Goal: Information Seeking & Learning: Learn about a topic

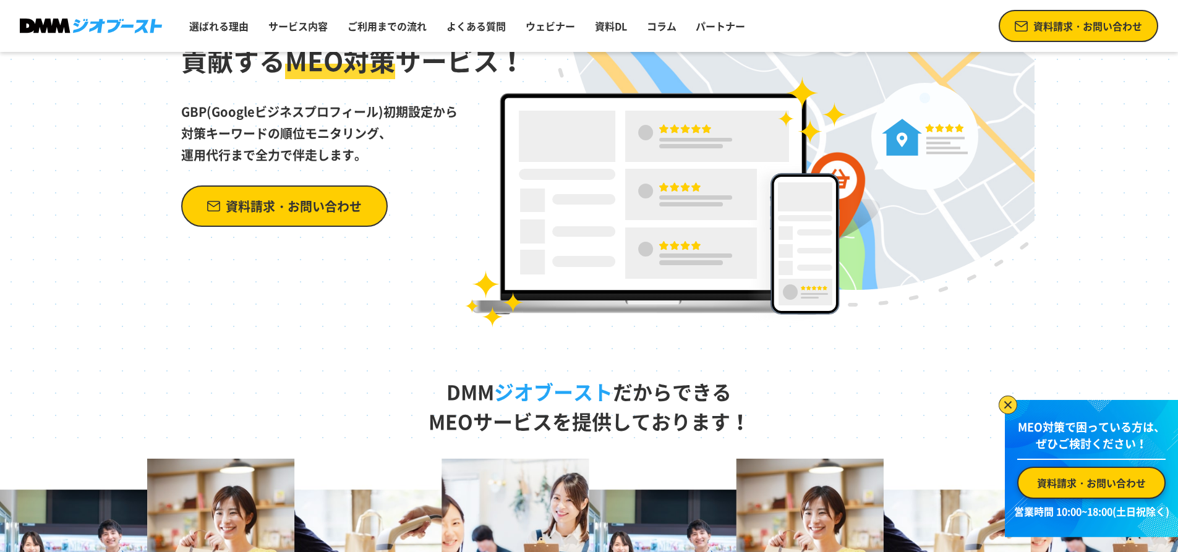
scroll to position [186, 0]
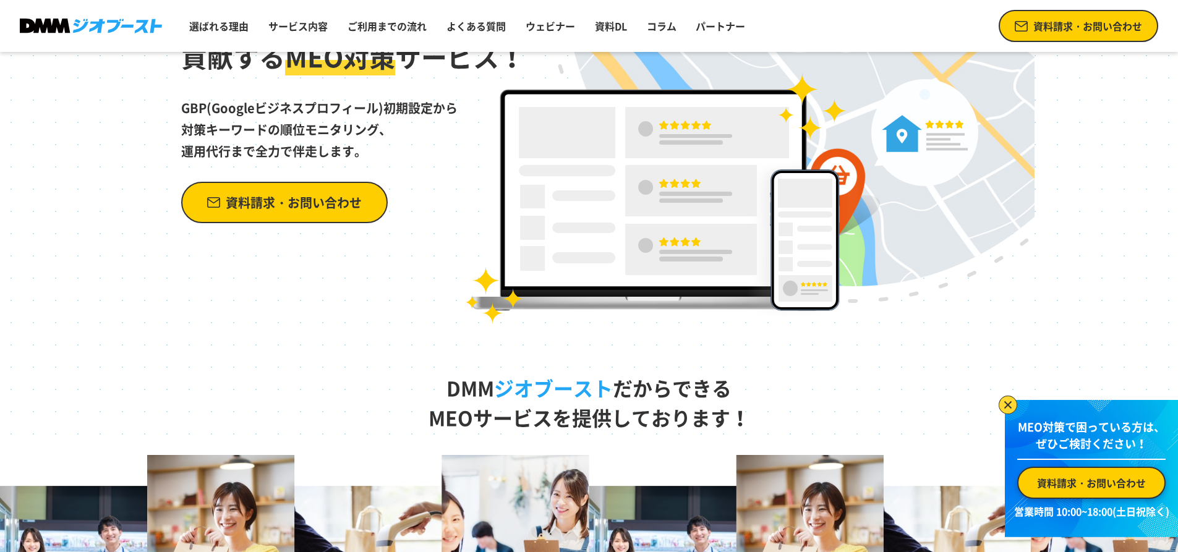
click at [1007, 400] on img at bounding box center [1008, 405] width 19 height 19
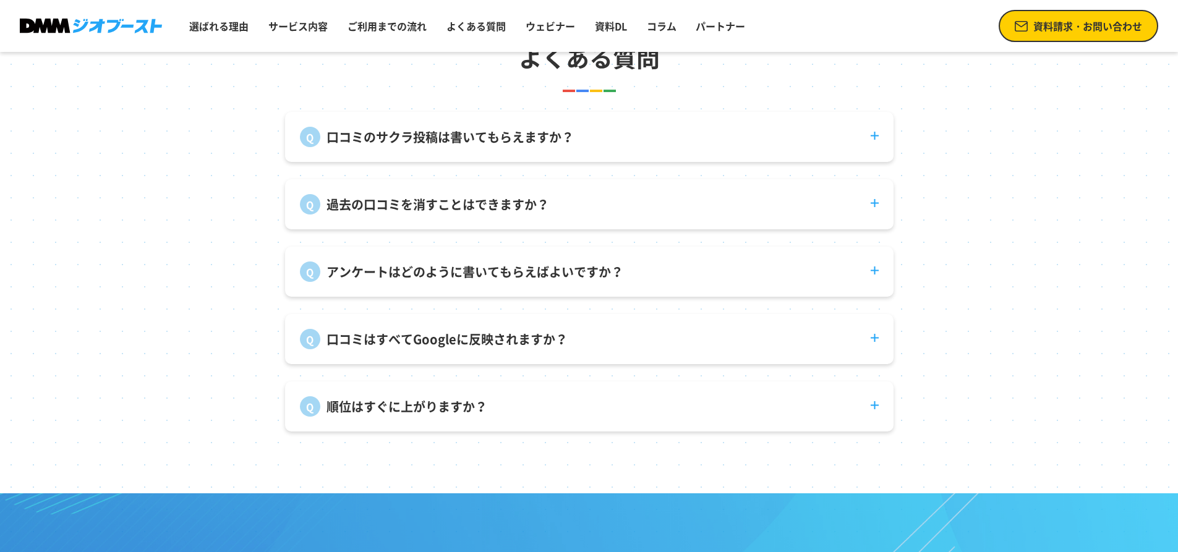
scroll to position [4699, 0]
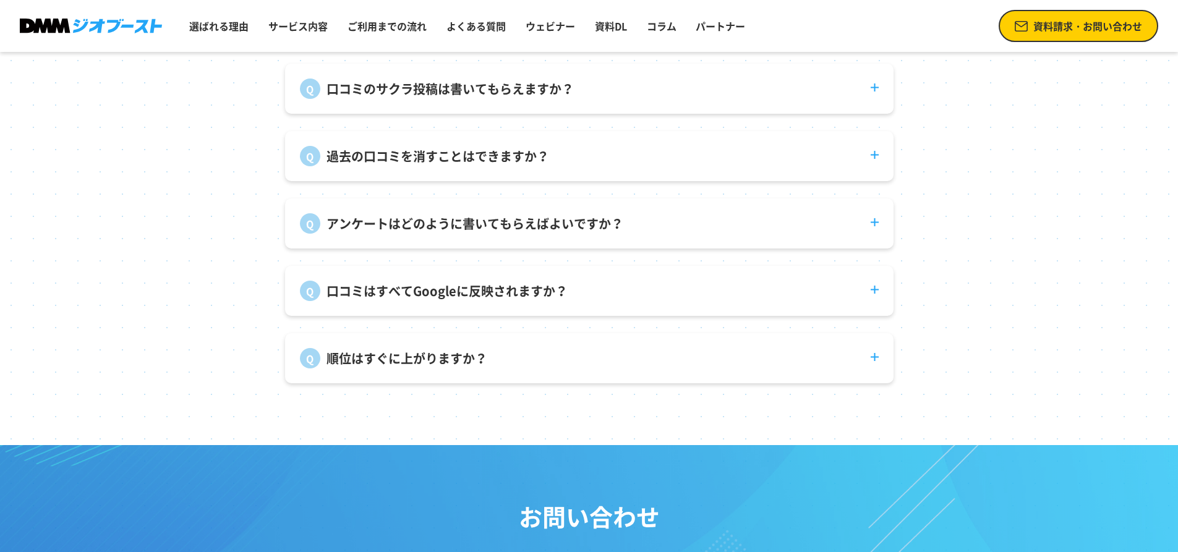
click at [868, 96] on dt "口コミのサクラ投稿は書いてもらえますか？" at bounding box center [589, 81] width 608 height 35
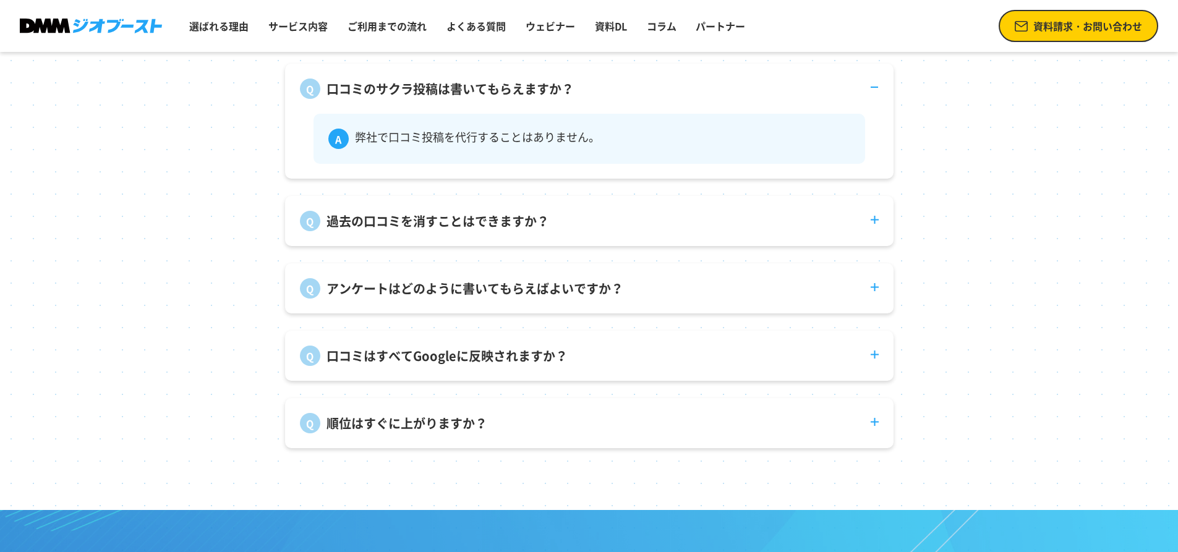
click at [881, 231] on dt "過去の口コミを消すことはできますか？" at bounding box center [589, 213] width 608 height 35
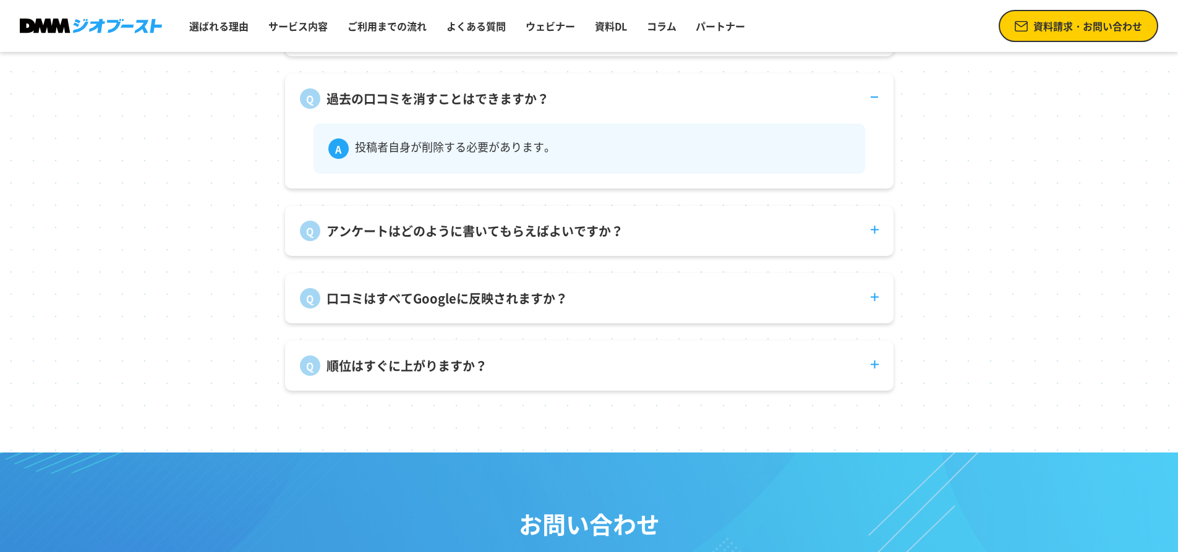
scroll to position [4823, 0]
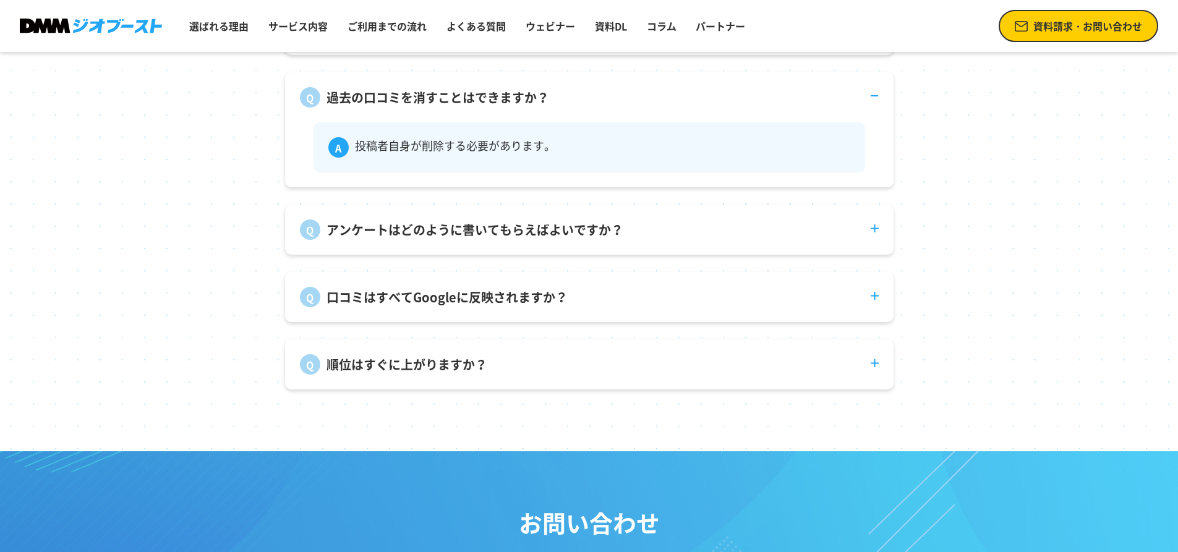
click at [877, 240] on dt "アンケートはどのように書いてもらえばよいですか？" at bounding box center [589, 222] width 608 height 35
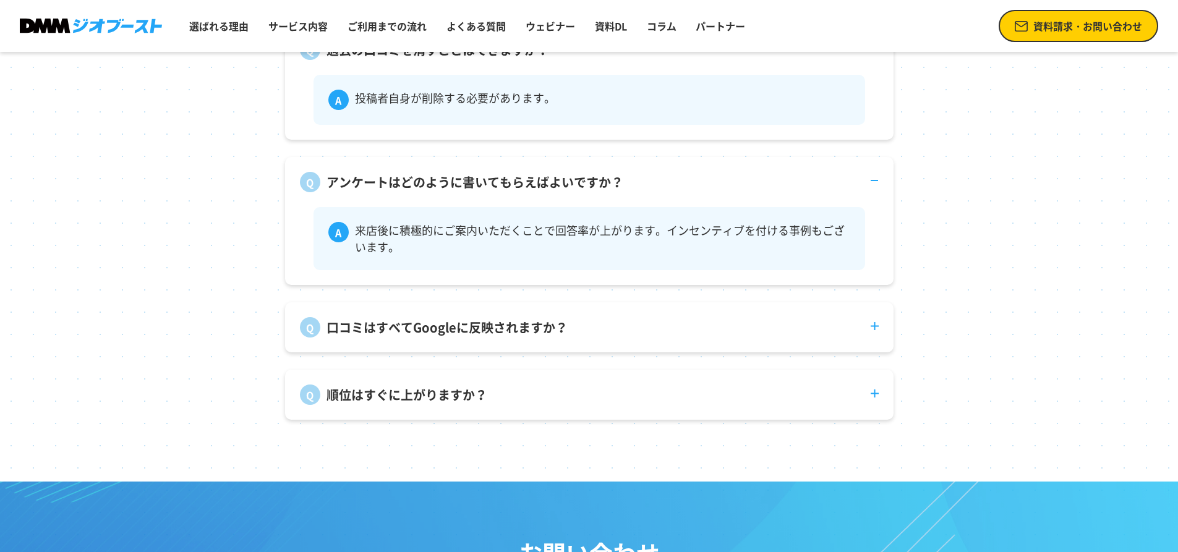
scroll to position [4885, 0]
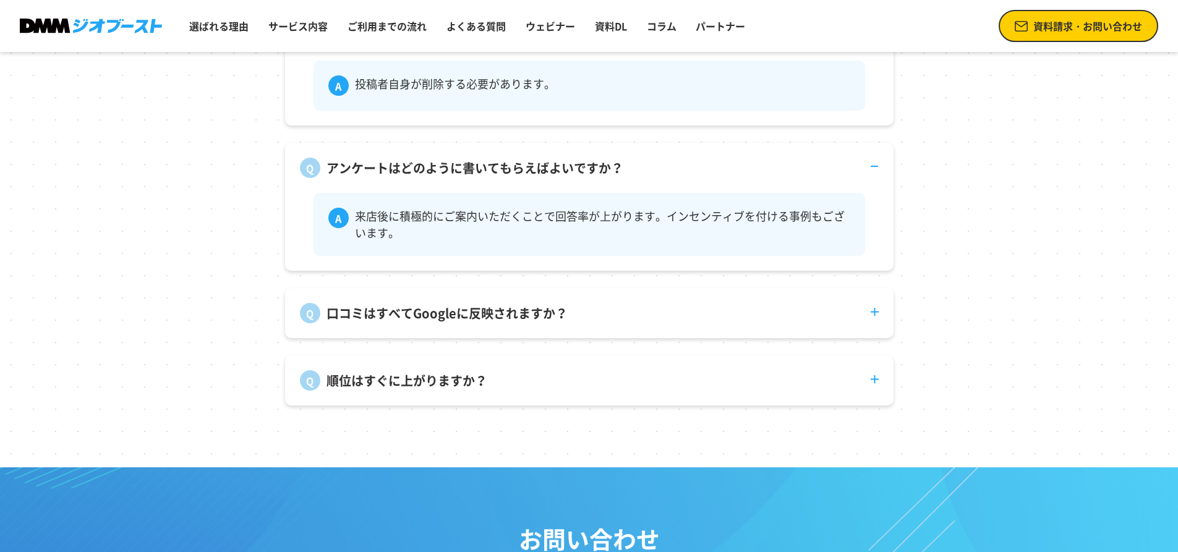
click at [869, 323] on dt "口コミはすべてGoogleに反映されますか？" at bounding box center [589, 305] width 608 height 35
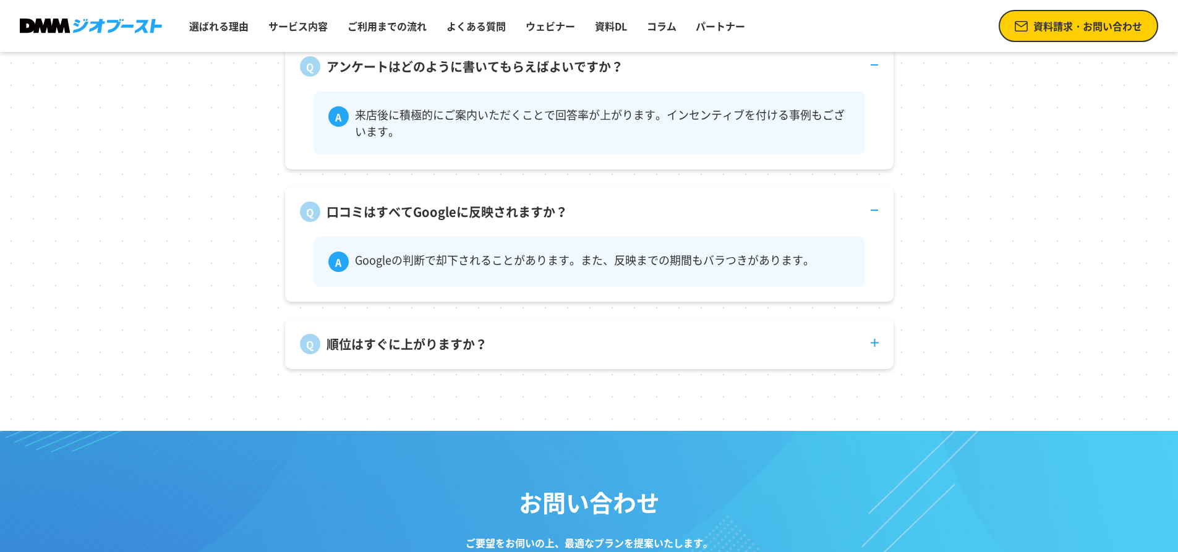
scroll to position [5070, 0]
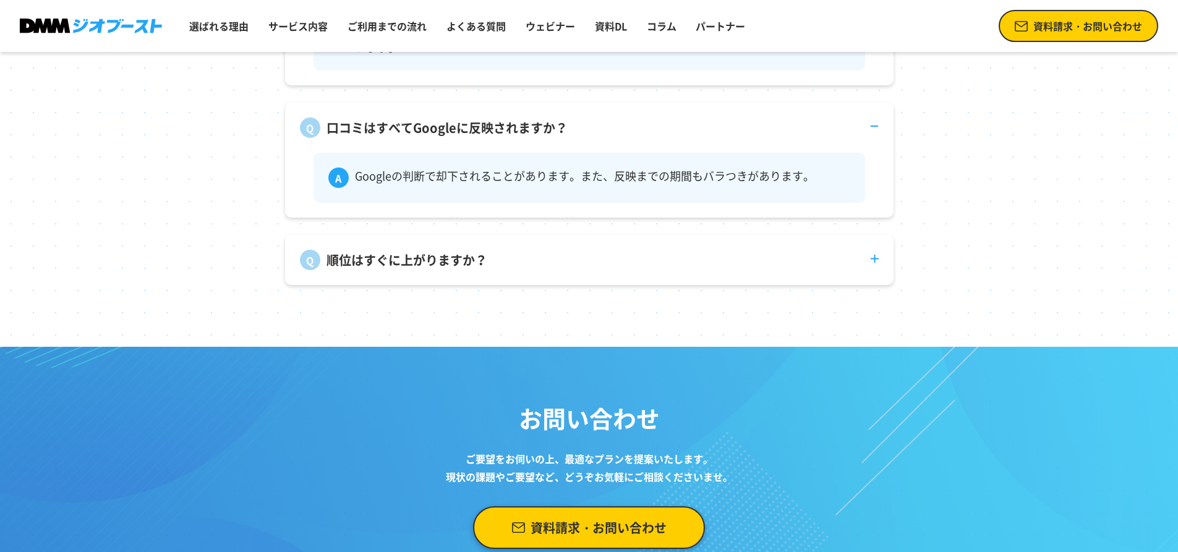
click at [879, 265] on dt "順位はすぐに上がりますか？" at bounding box center [589, 252] width 608 height 35
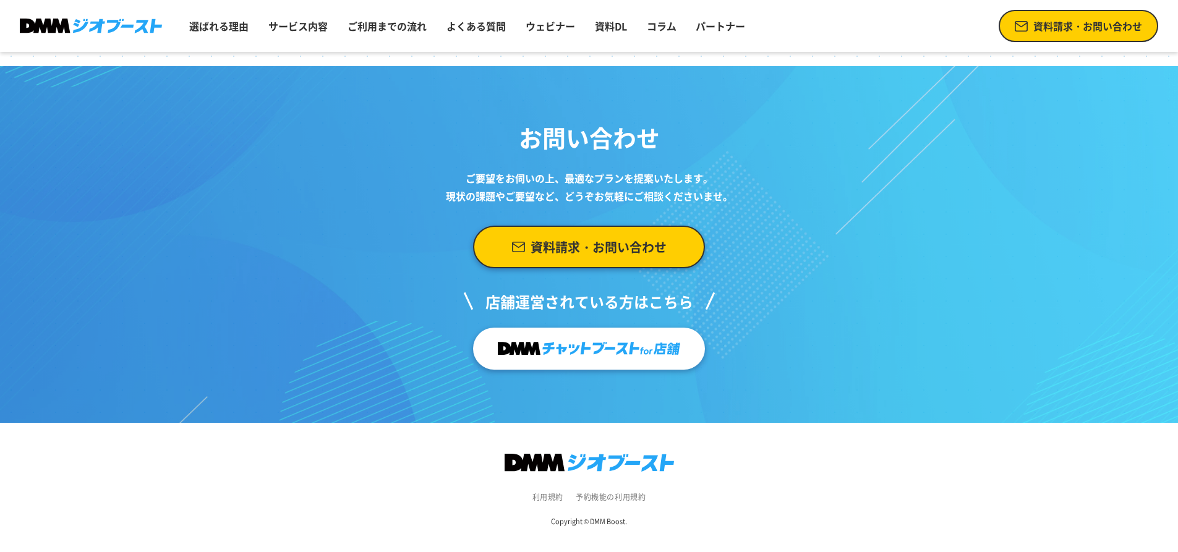
scroll to position [5425, 0]
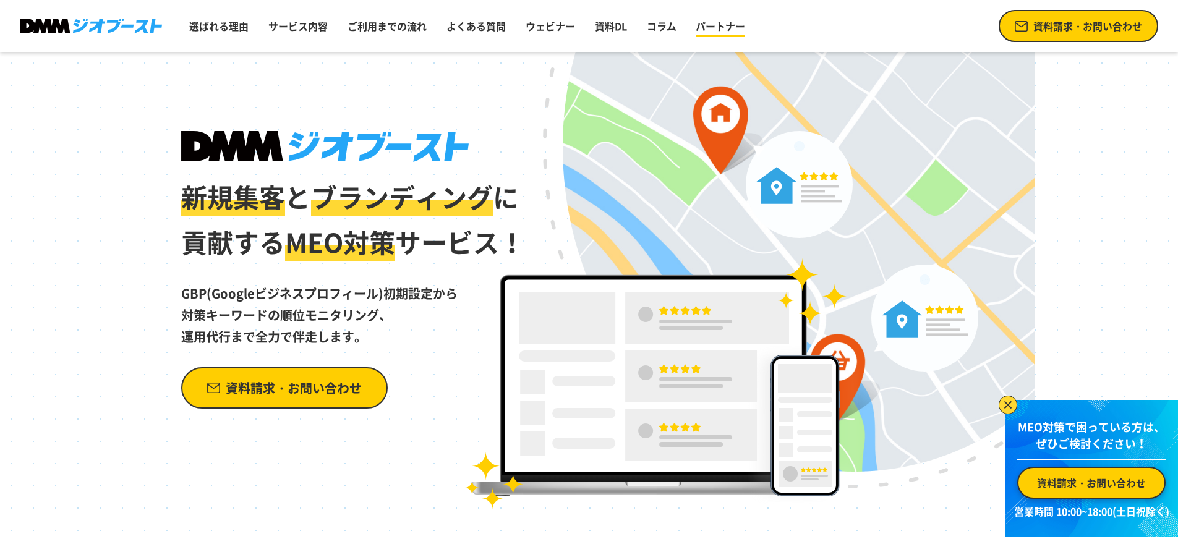
click at [731, 28] on link "パートナー" at bounding box center [720, 26] width 59 height 25
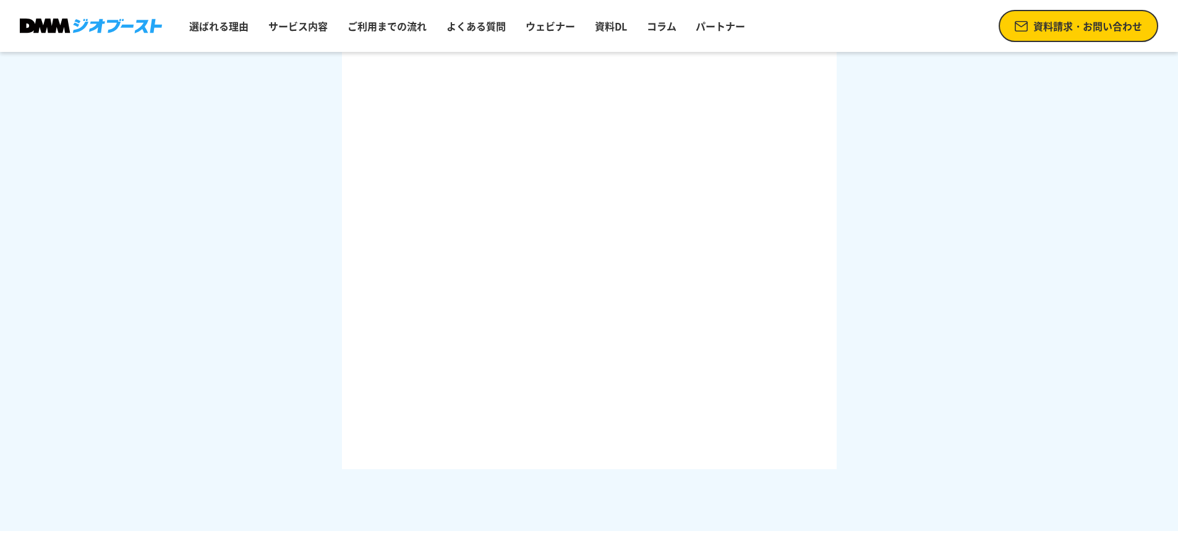
scroll to position [1854, 0]
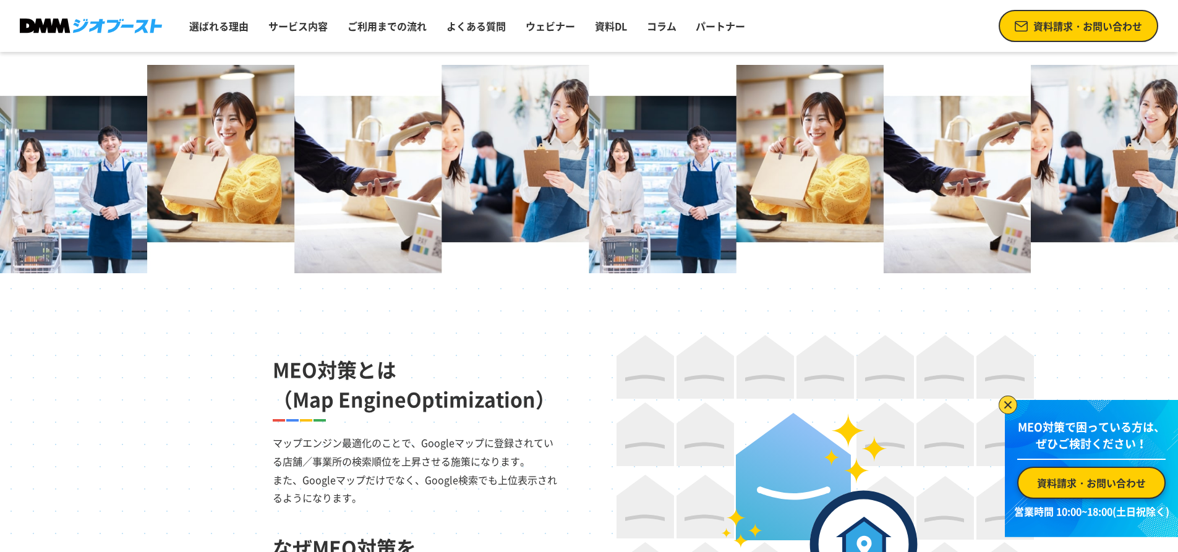
scroll to position [680, 0]
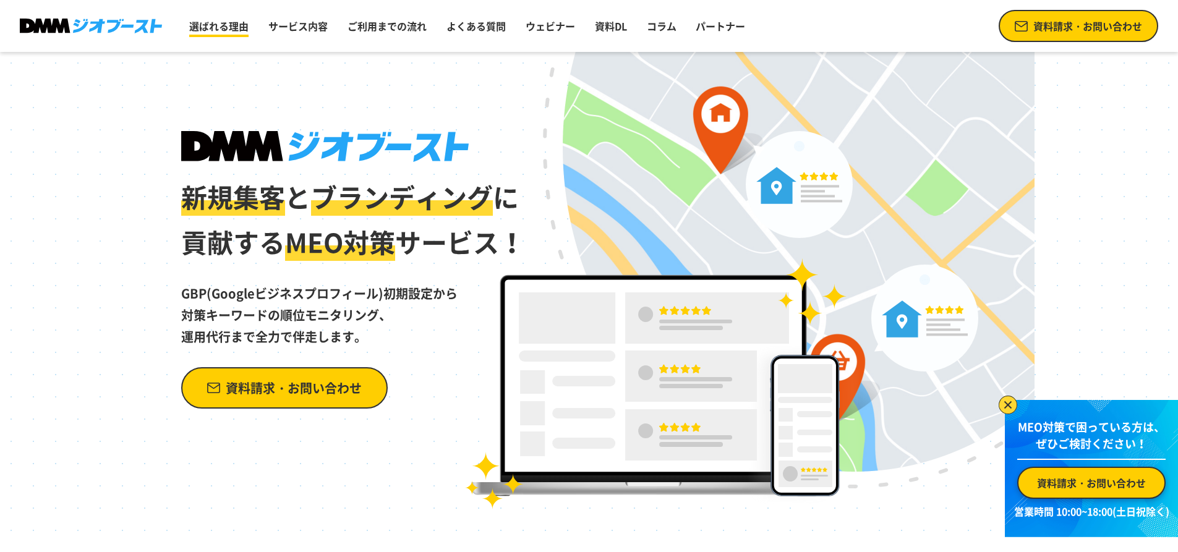
click at [234, 25] on link "選ばれる理由" at bounding box center [218, 26] width 69 height 25
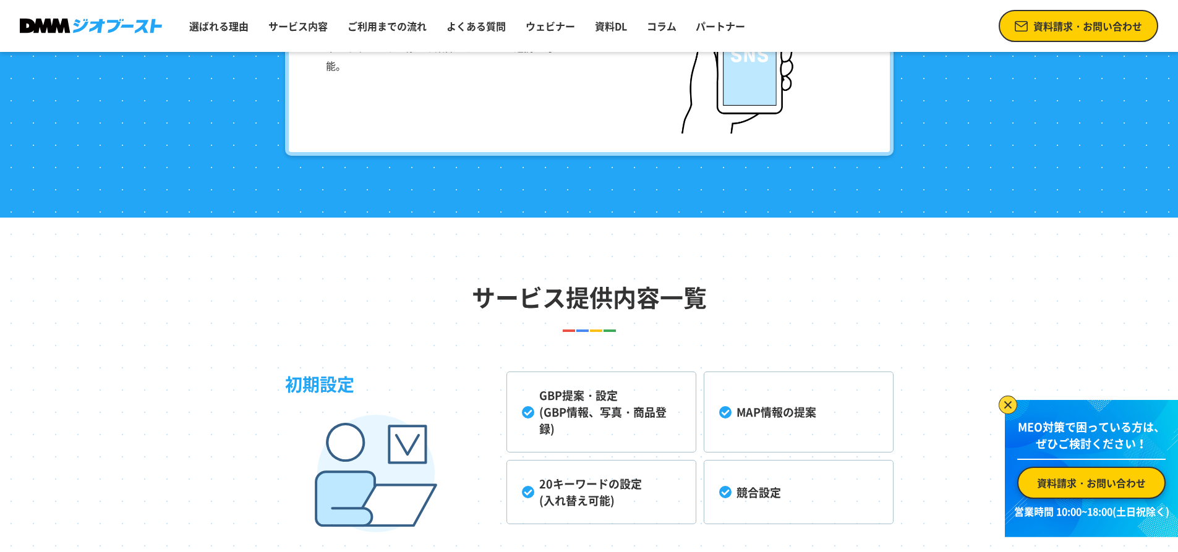
scroll to position [2968, 0]
click at [594, 477] on li "20キーワードの設定 (入れ替え可能)" at bounding box center [601, 491] width 190 height 64
click at [522, 490] on li "20キーワードの設定 (入れ替え可能)" at bounding box center [601, 491] width 190 height 64
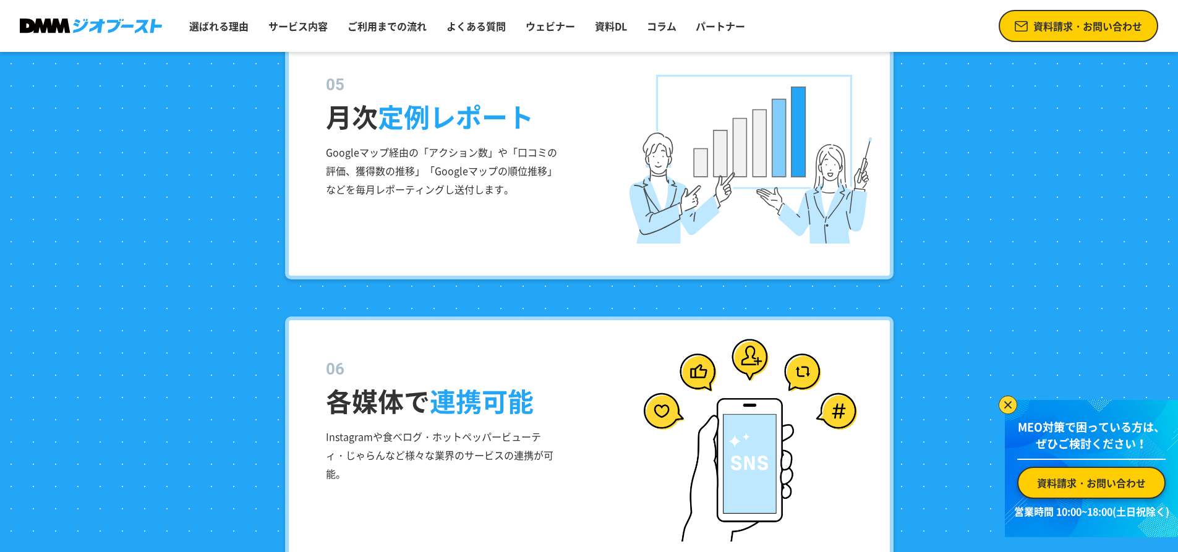
scroll to position [2491, 0]
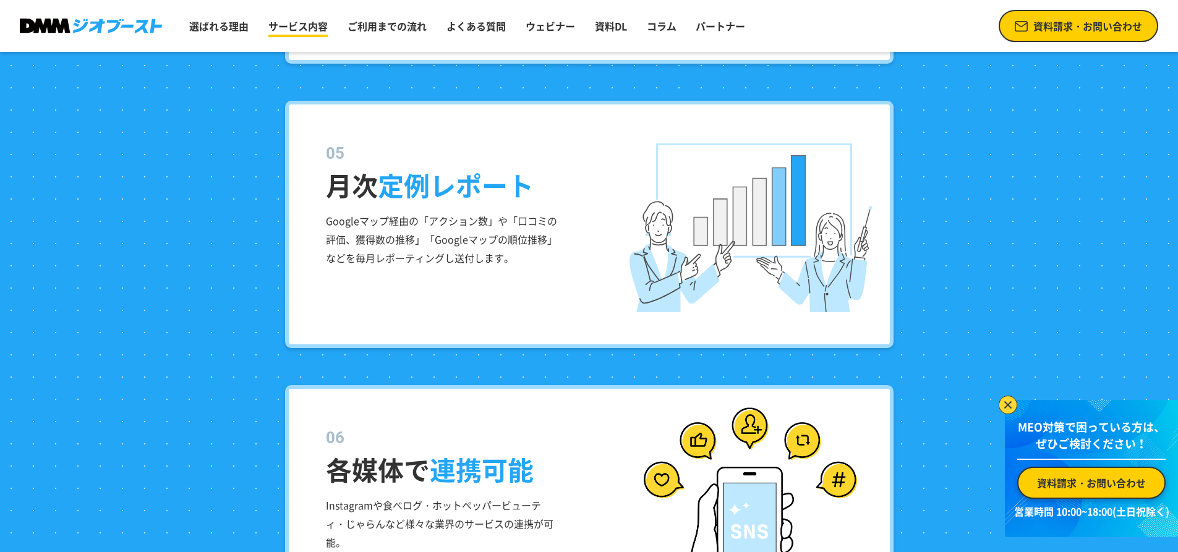
click at [312, 30] on link "サービス内容" at bounding box center [297, 26] width 69 height 25
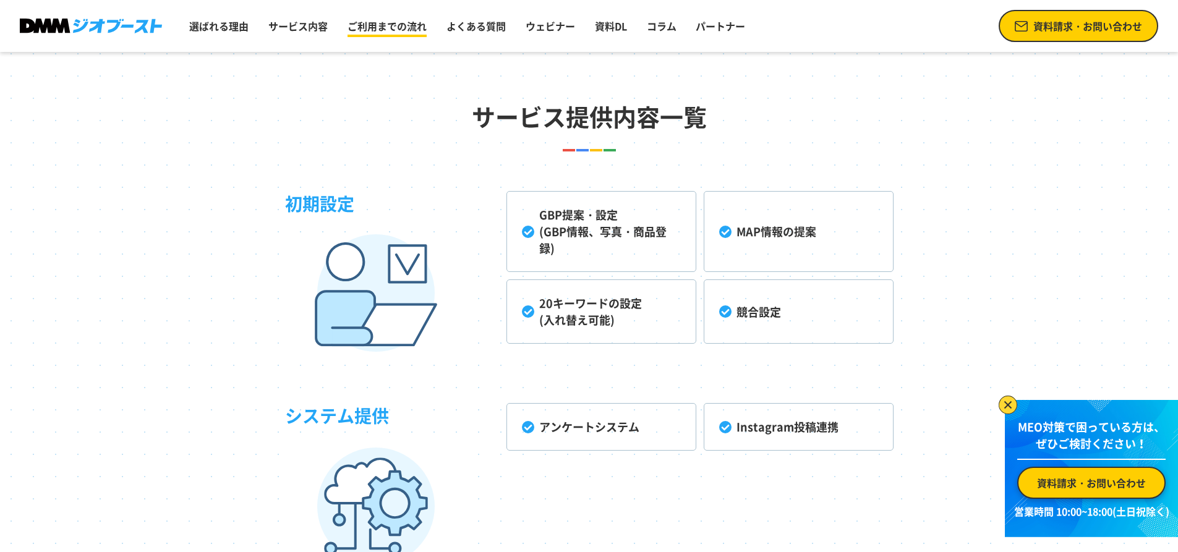
click at [358, 32] on link "ご利用までの流れ" at bounding box center [387, 26] width 89 height 25
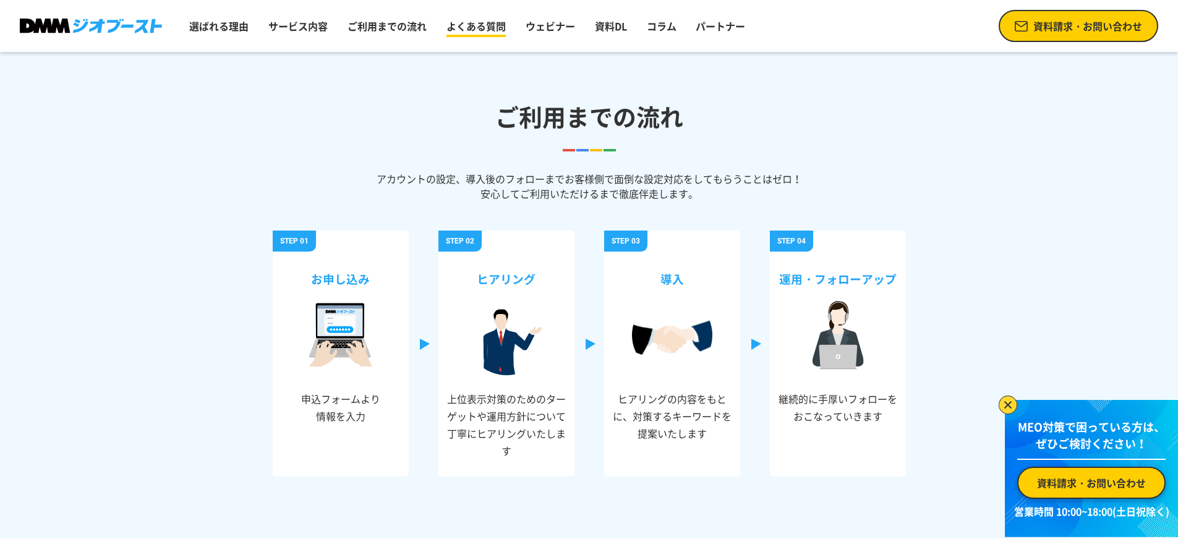
click at [455, 33] on link "よくある質問" at bounding box center [475, 26] width 69 height 25
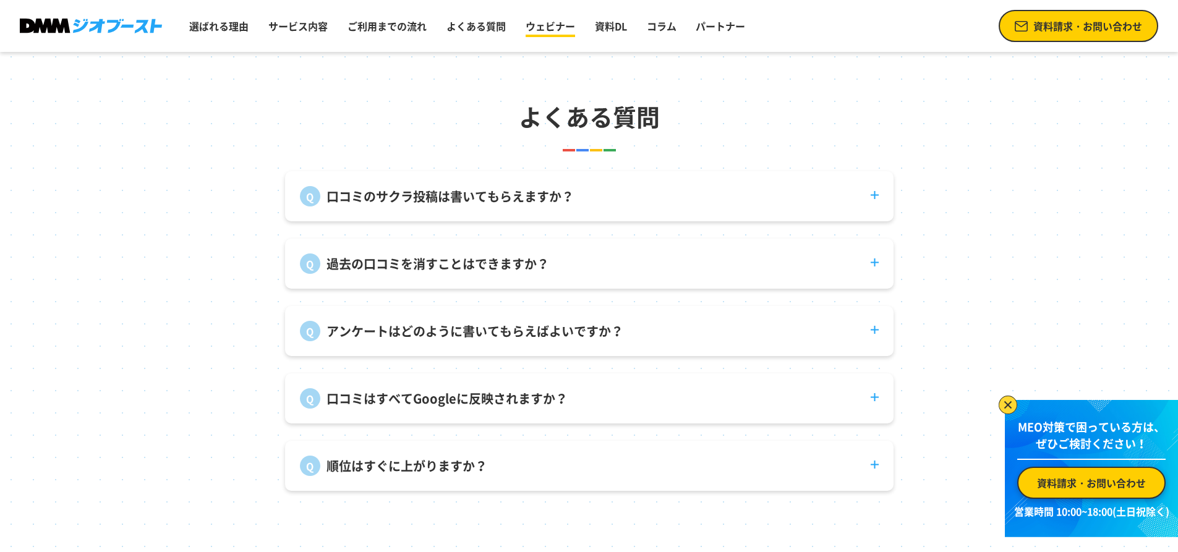
scroll to position [4601, 0]
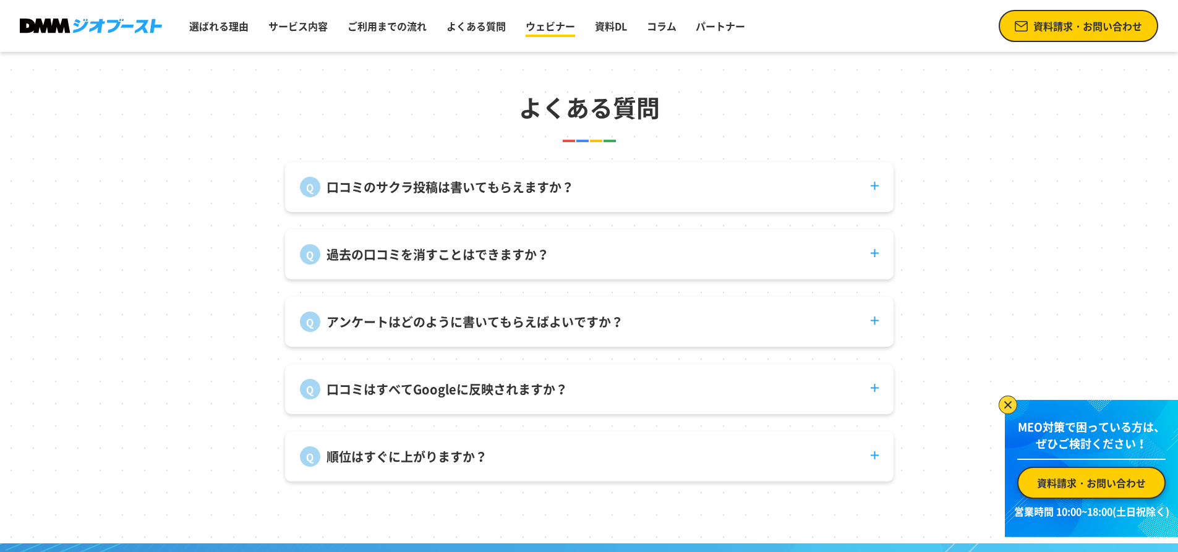
click at [547, 35] on link "ウェビナー" at bounding box center [550, 26] width 59 height 25
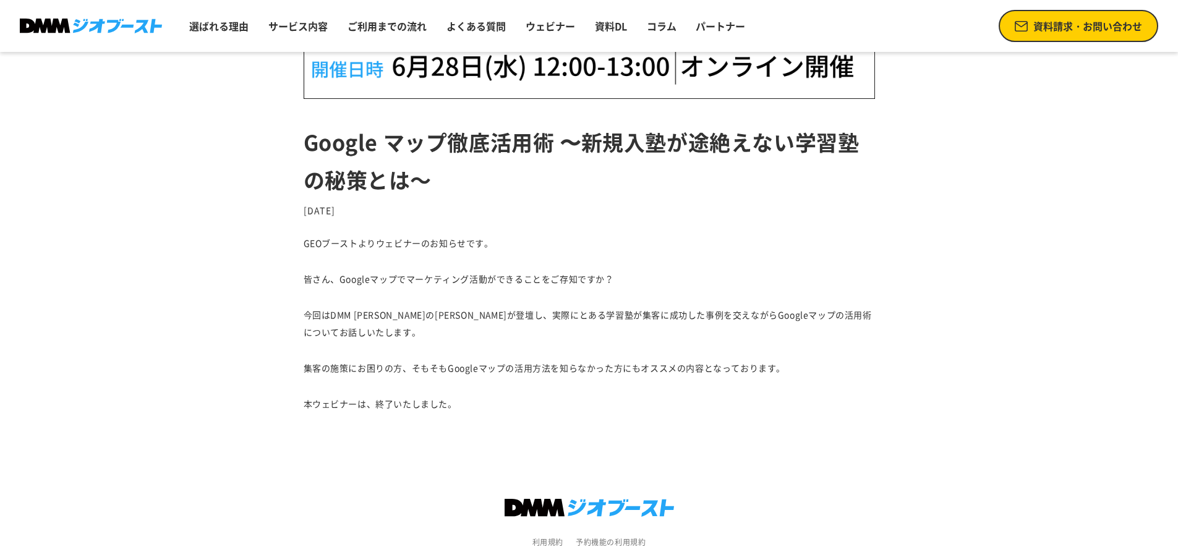
scroll to position [592, 0]
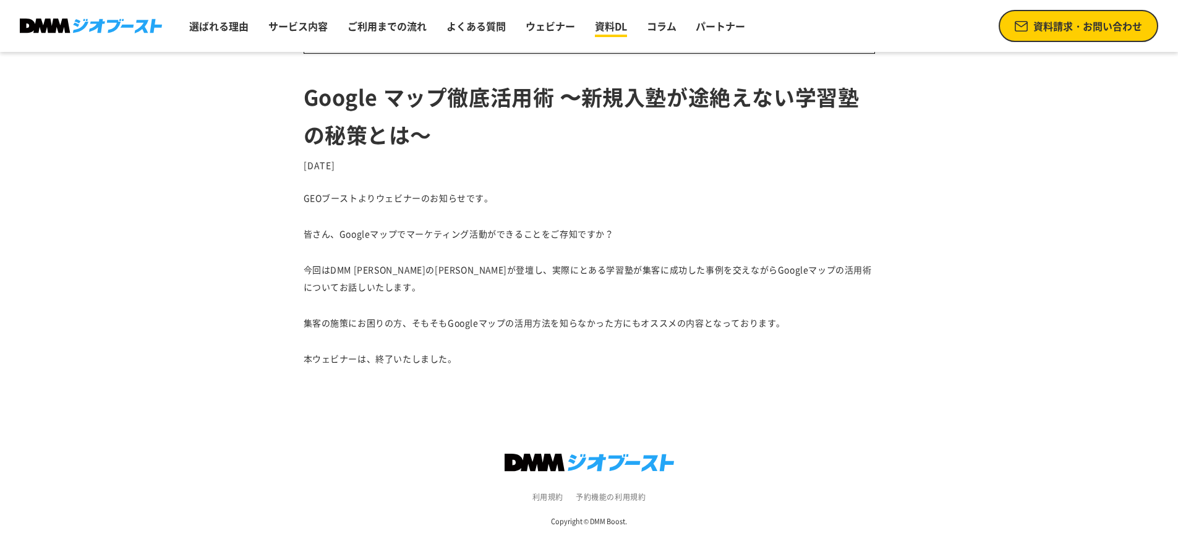
click at [610, 27] on link "資料DL" at bounding box center [611, 26] width 42 height 25
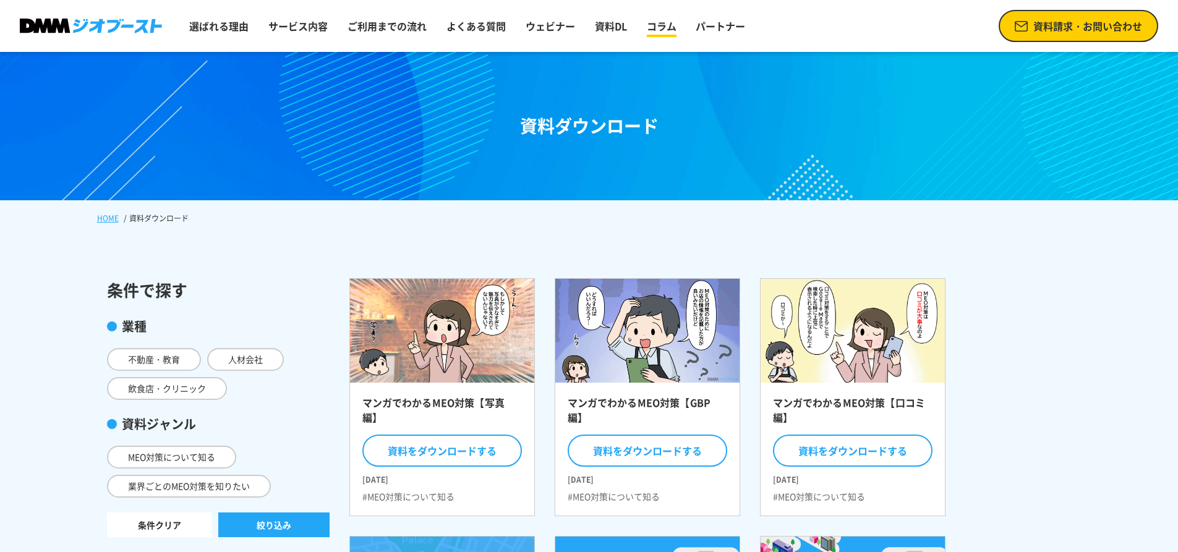
click at [665, 24] on link "コラム" at bounding box center [662, 26] width 40 height 25
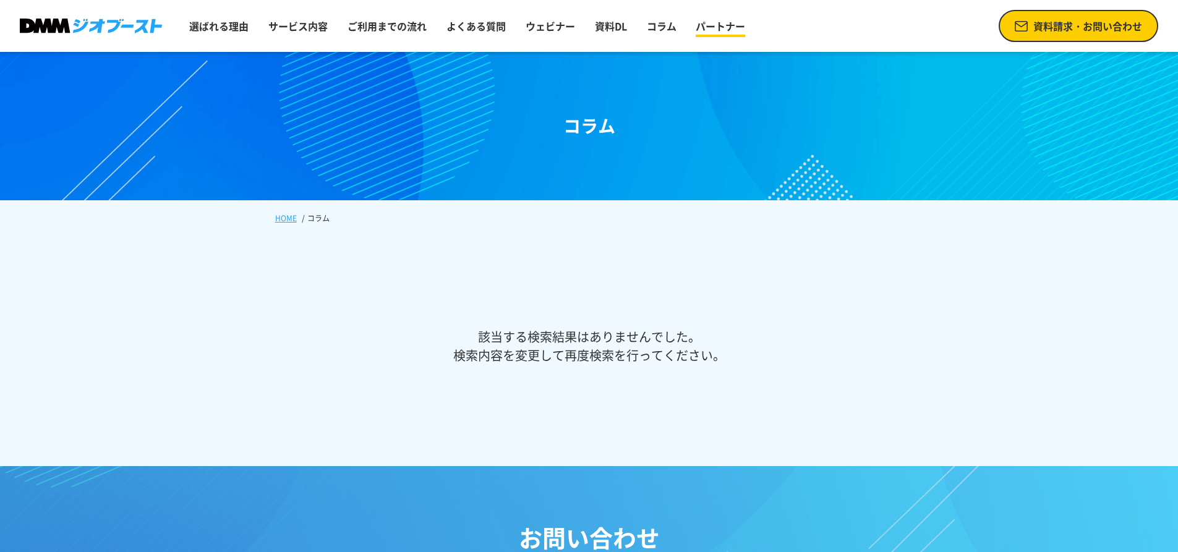
click at [730, 35] on link "パートナー" at bounding box center [720, 26] width 59 height 25
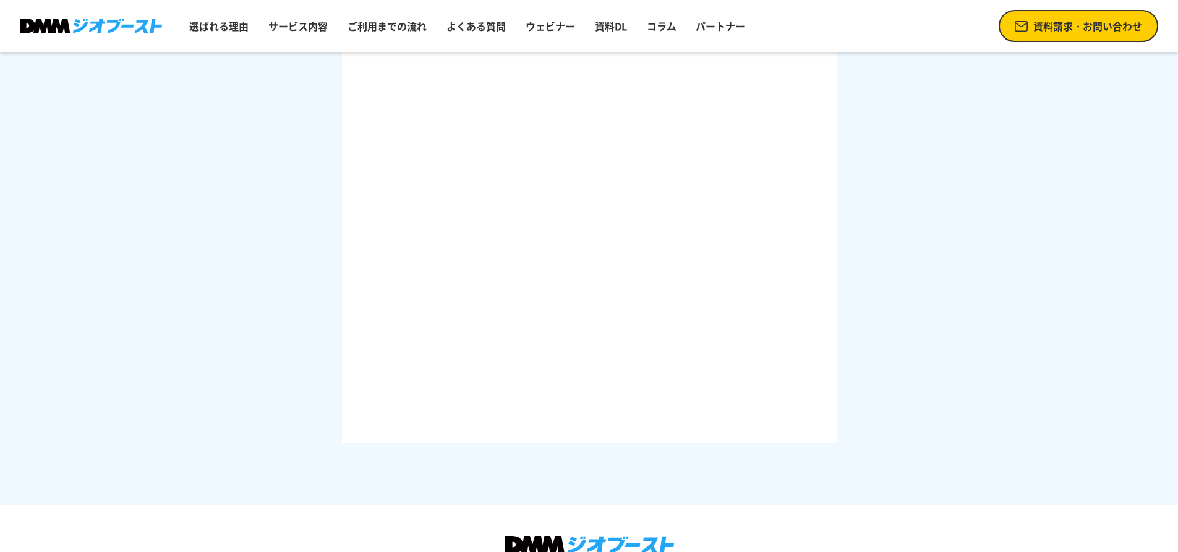
scroll to position [1854, 0]
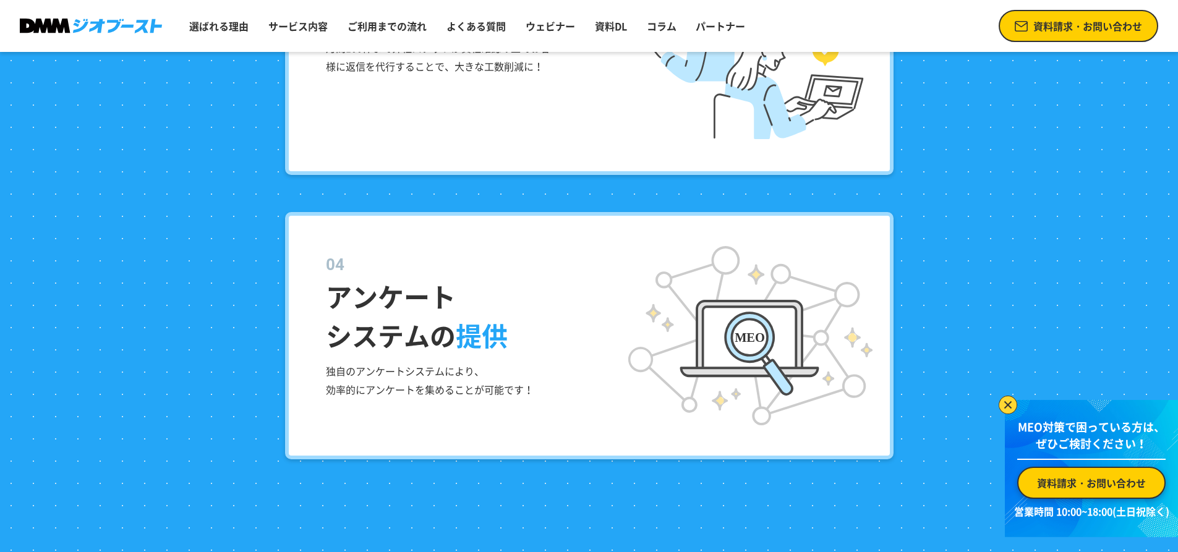
scroll to position [2102, 0]
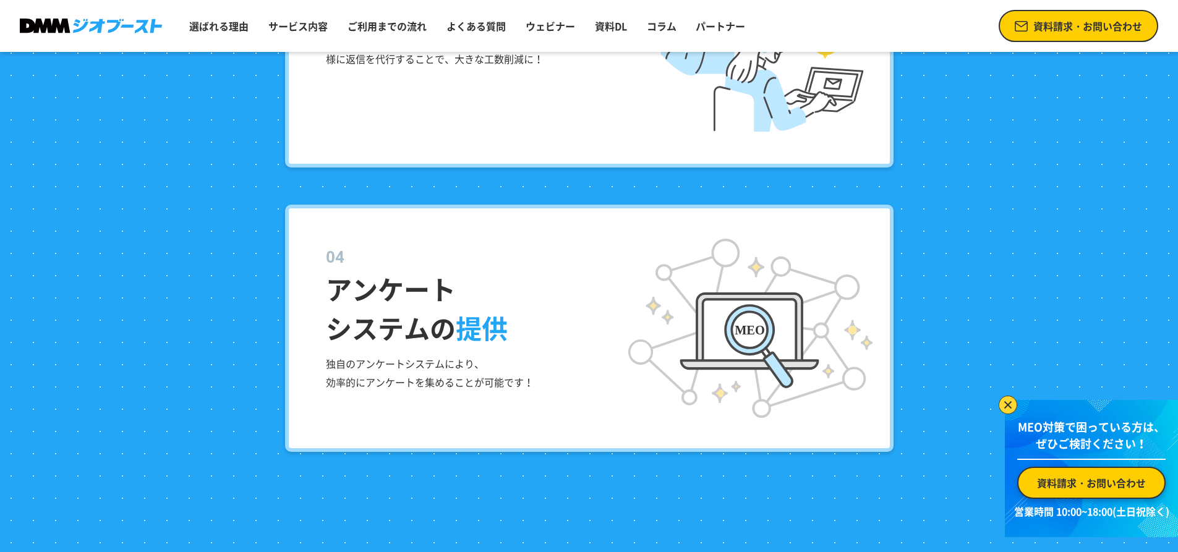
click at [502, 275] on dt "アンケート システムの 提供" at bounding box center [598, 296] width 545 height 102
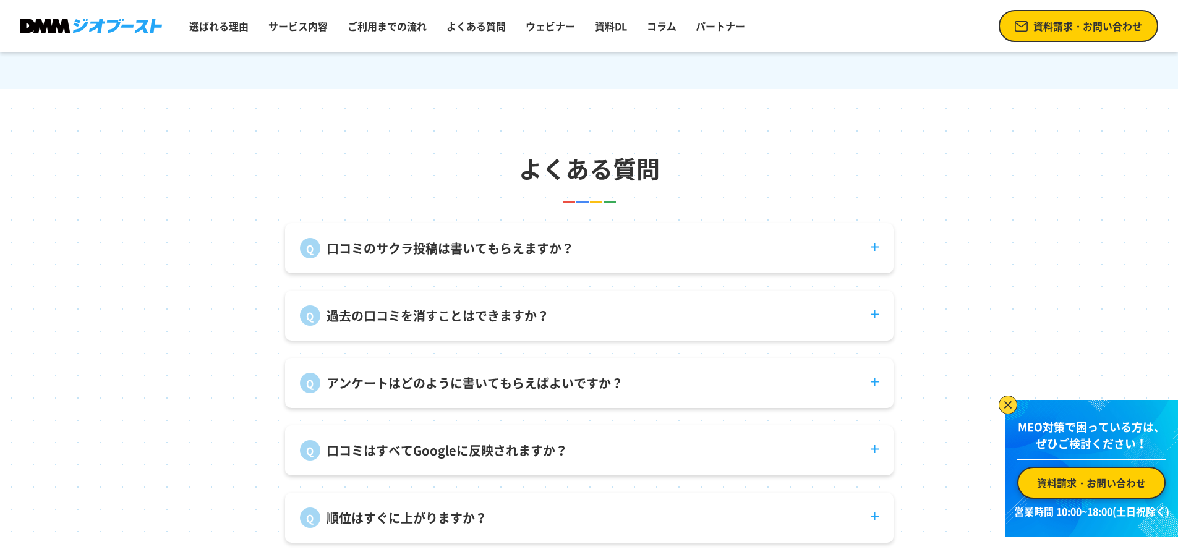
scroll to position [4576, 0]
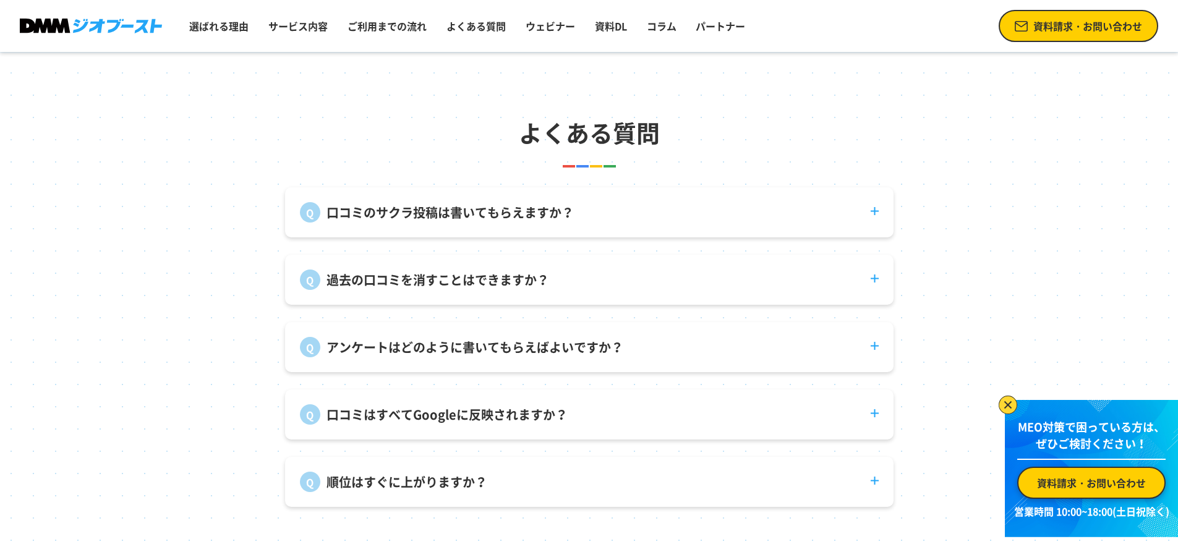
click at [684, 357] on dt "アンケートはどのように書いてもらえばよいですか？" at bounding box center [589, 339] width 608 height 35
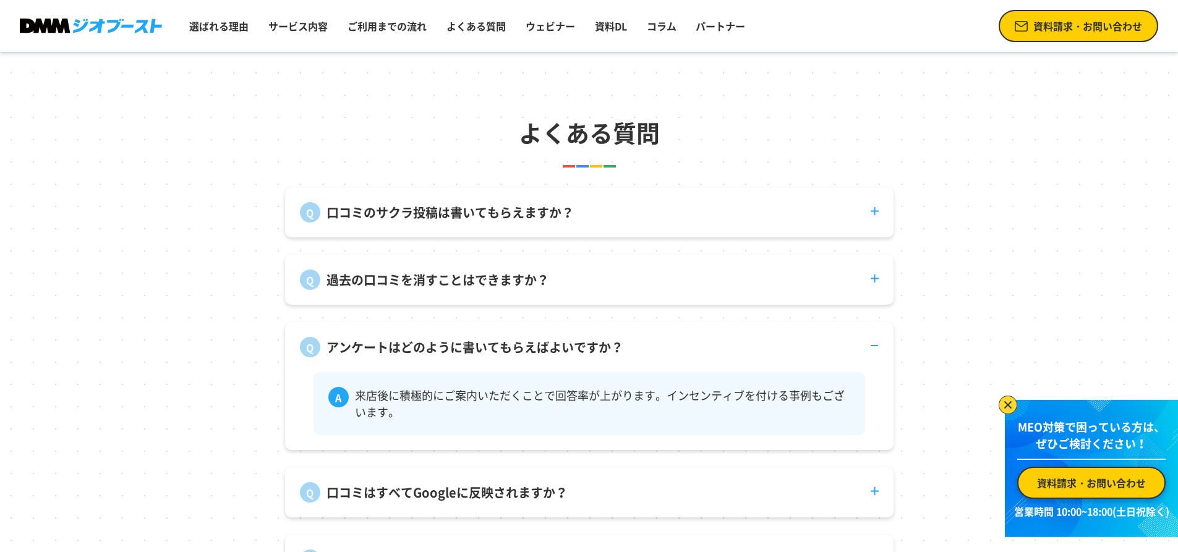
click at [168, 236] on section "よくある質問 口コミのサクラ投稿は書いてもらえますか？ 弊社で口コミ投稿を代行することはありません。 過去の口コミを消すことはできますか？ 投稿者自身が削除す…" at bounding box center [589, 350] width 1178 height 594
click at [875, 357] on dt "アンケートはどのように書いてもらえばよいですか？" at bounding box center [589, 339] width 608 height 35
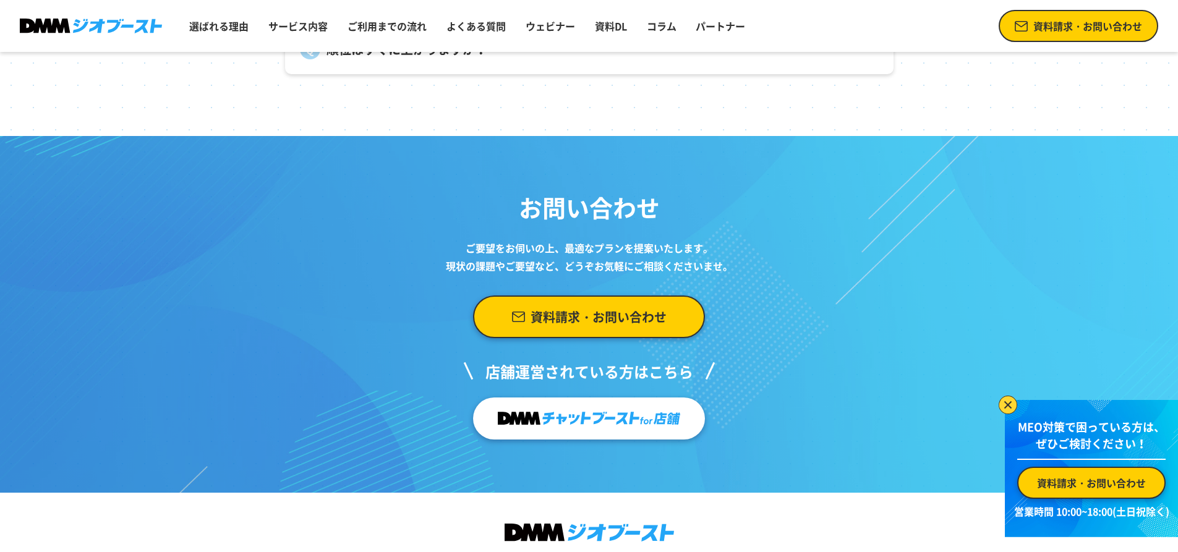
scroll to position [5088, 0]
